Goal: Find specific page/section

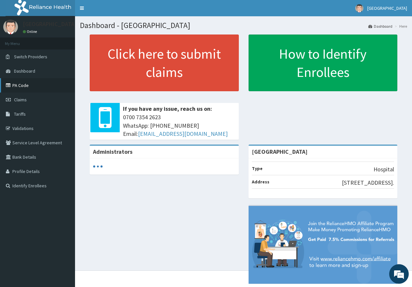
click at [15, 84] on link "PA Code" at bounding box center [37, 85] width 75 height 14
click at [24, 86] on link "PA Code" at bounding box center [37, 85] width 75 height 14
click at [20, 85] on link "PA Code" at bounding box center [37, 85] width 75 height 14
